Goal: Task Accomplishment & Management: Manage account settings

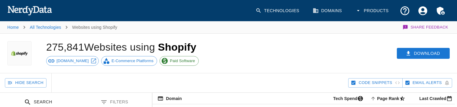
scroll to position [157, 0]
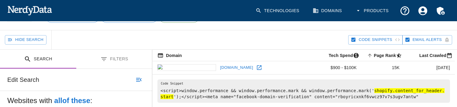
click at [354, 38] on icon "button" at bounding box center [354, 40] width 4 height 4
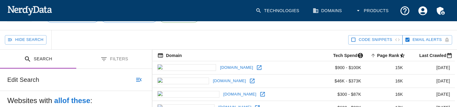
click at [355, 39] on icon "button" at bounding box center [353, 39] width 5 height 5
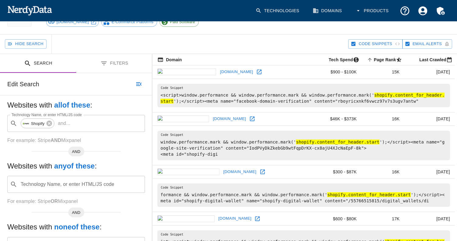
scroll to position [0, 0]
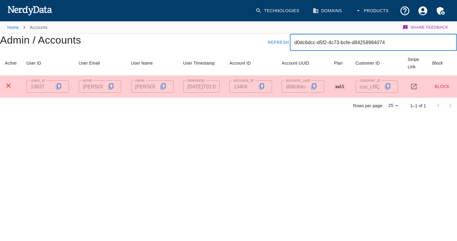
type input "d0dc6dcc-d5f2-4c73-bcfe-d84259984074"
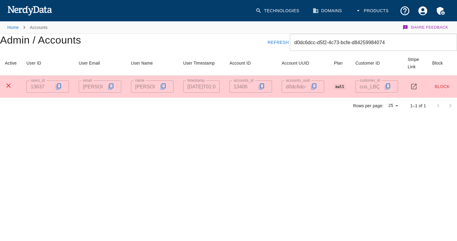
click at [113, 86] on icon "button" at bounding box center [110, 86] width 5 height 6
click at [340, 86] on code "null" at bounding box center [340, 87] width 12 height 6
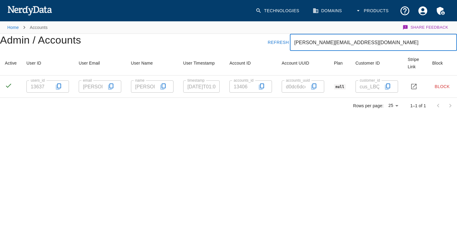
type input "[PERSON_NAME][EMAIL_ADDRESS][DOMAIN_NAME]"
click at [275, 138] on html "Technologies Domains Products Home Accounts Share Feedback Admin / Accounts Ref…" at bounding box center [228, 69] width 457 height 138
